Goal: Information Seeking & Learning: Understand process/instructions

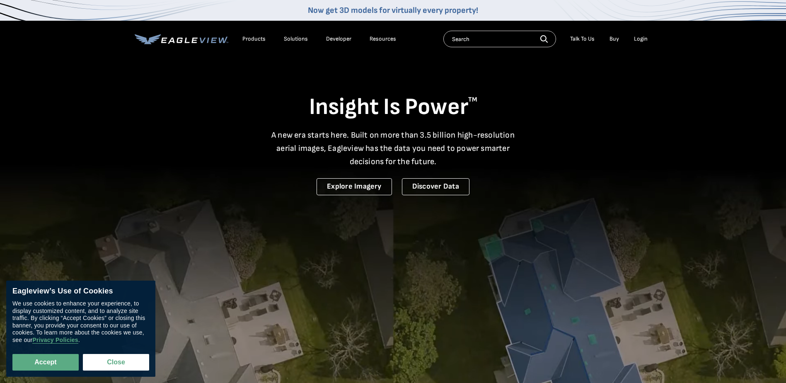
click at [636, 37] on div "Login" at bounding box center [641, 38] width 14 height 7
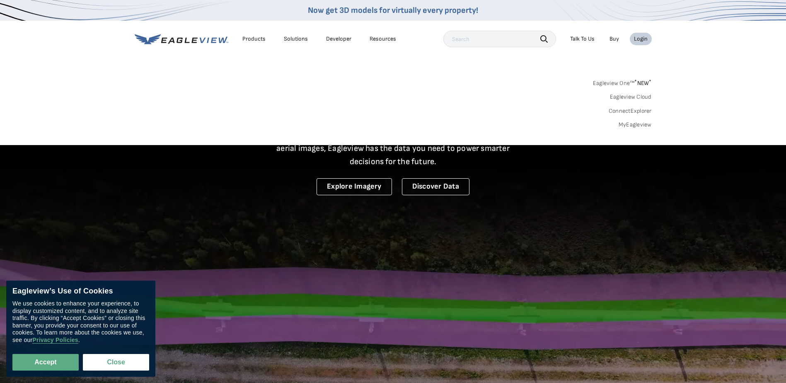
click at [640, 37] on div "Login" at bounding box center [641, 38] width 14 height 7
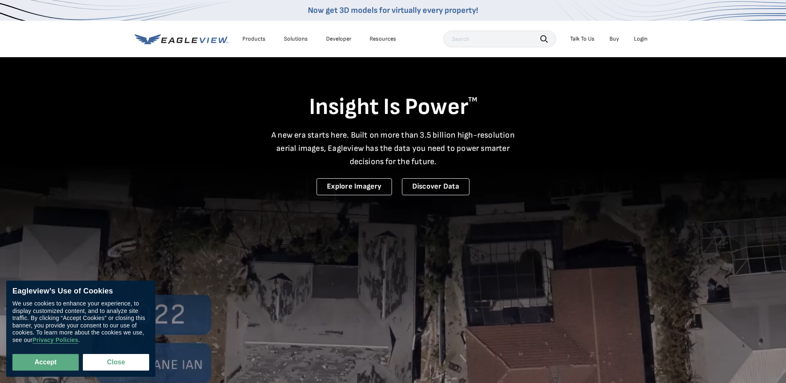
click at [640, 37] on div "Login" at bounding box center [641, 38] width 14 height 7
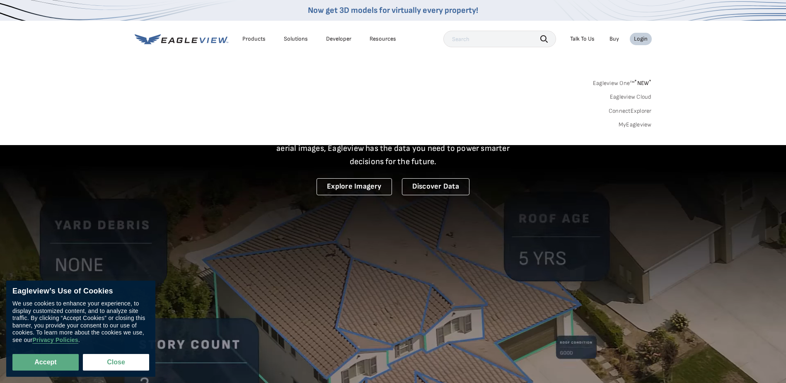
click at [628, 109] on link "ConnectExplorer" at bounding box center [630, 110] width 43 height 7
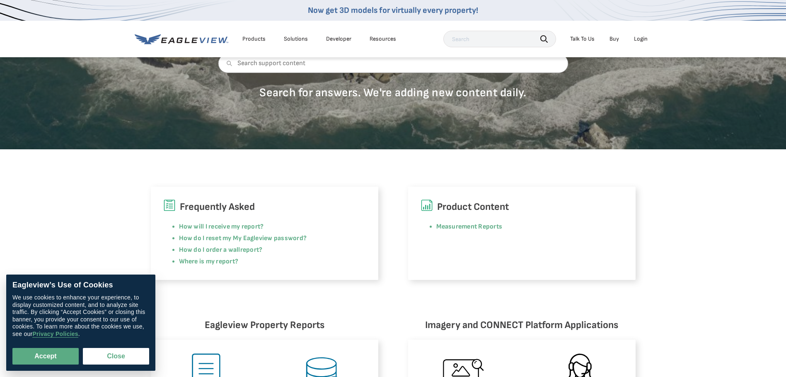
scroll to position [124, 0]
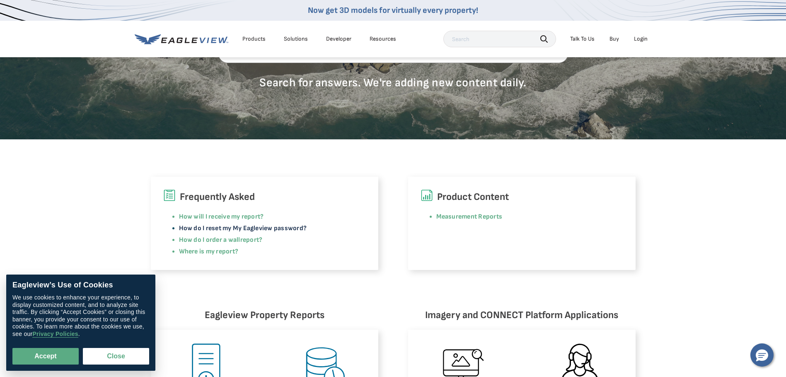
click at [264, 227] on link "How do I reset my My Eagleview password?" at bounding box center [243, 228] width 128 height 8
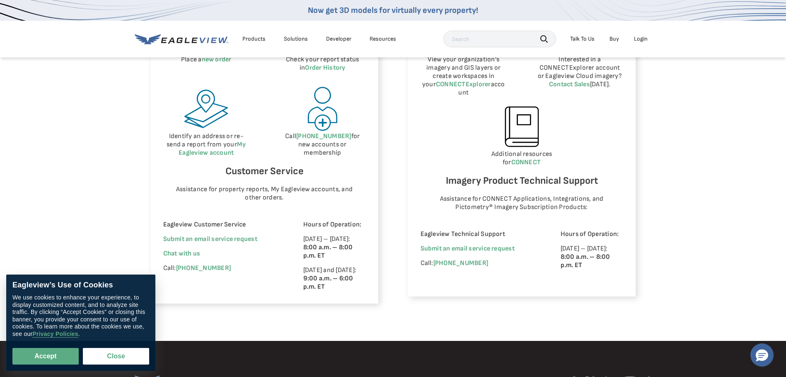
scroll to position [456, 0]
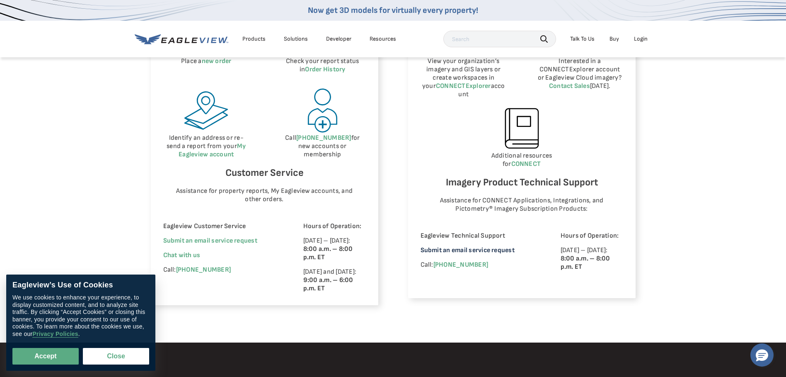
click at [468, 246] on link "Submit an email service request" at bounding box center [467, 250] width 94 height 8
